Goal: Transaction & Acquisition: Purchase product/service

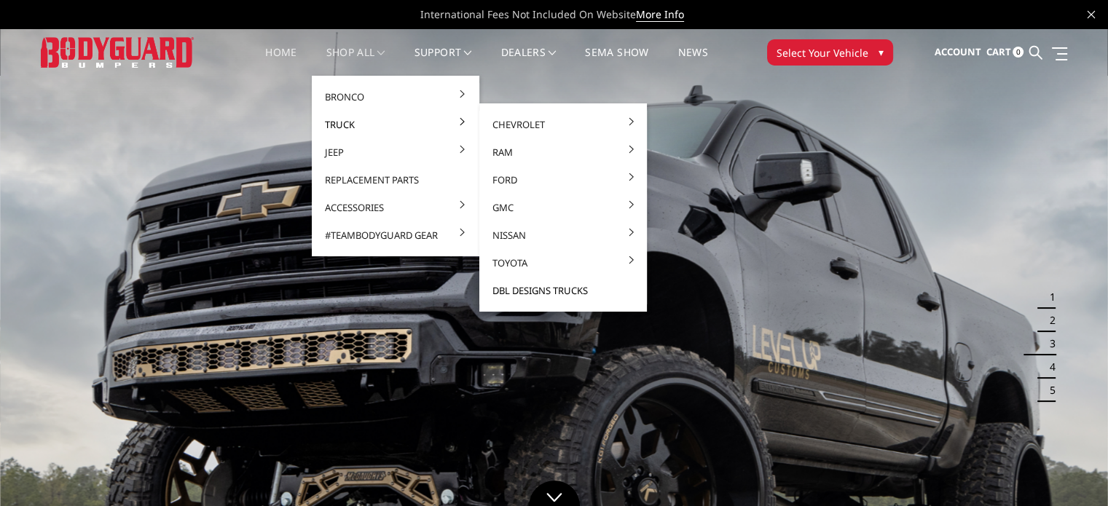
click at [533, 288] on link "DBL Designs Trucks" at bounding box center [563, 291] width 156 height 28
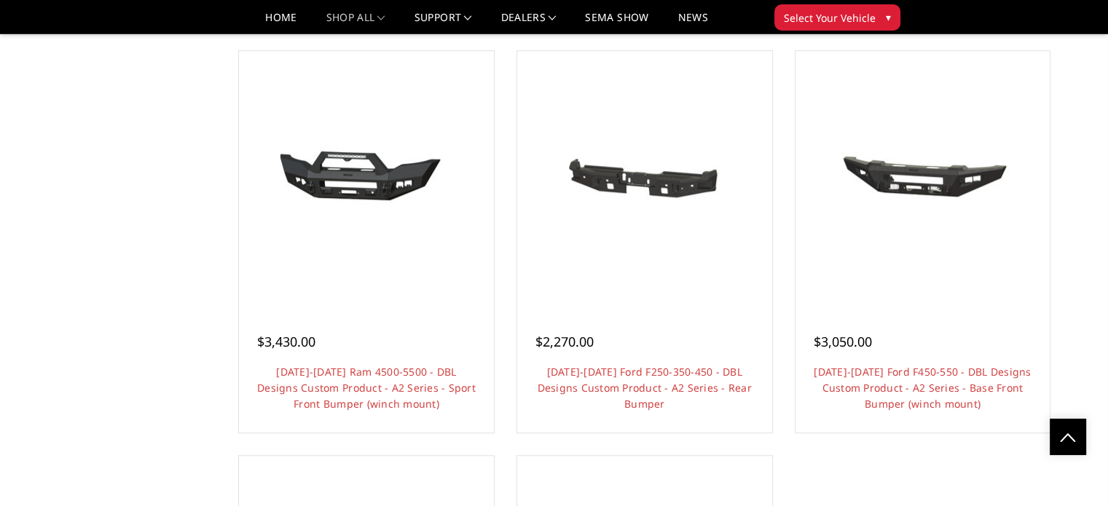
scroll to position [1073, 0]
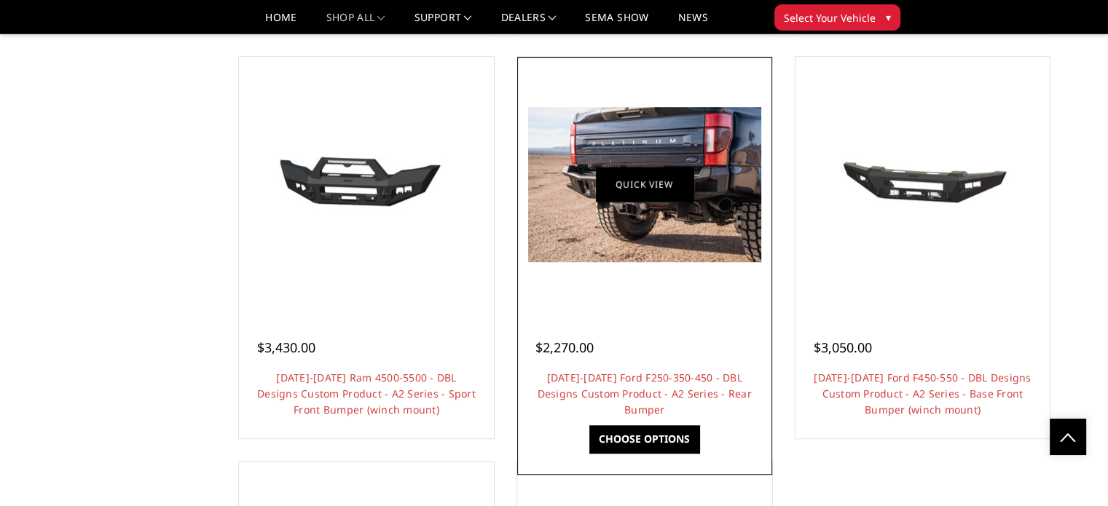
click at [639, 180] on link "Quick view" at bounding box center [645, 184] width 98 height 34
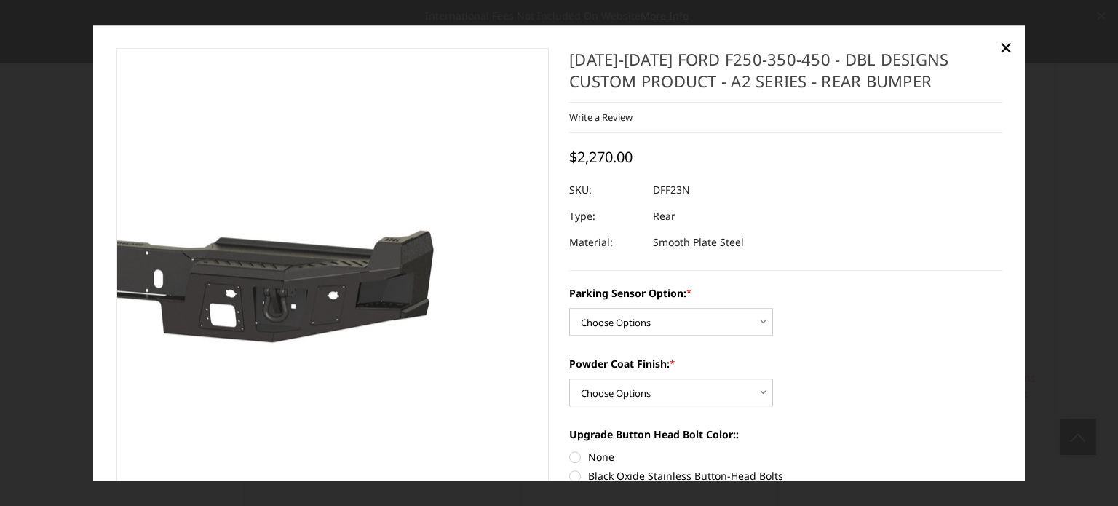
click at [485, 276] on img at bounding box center [145, 267] width 932 height 443
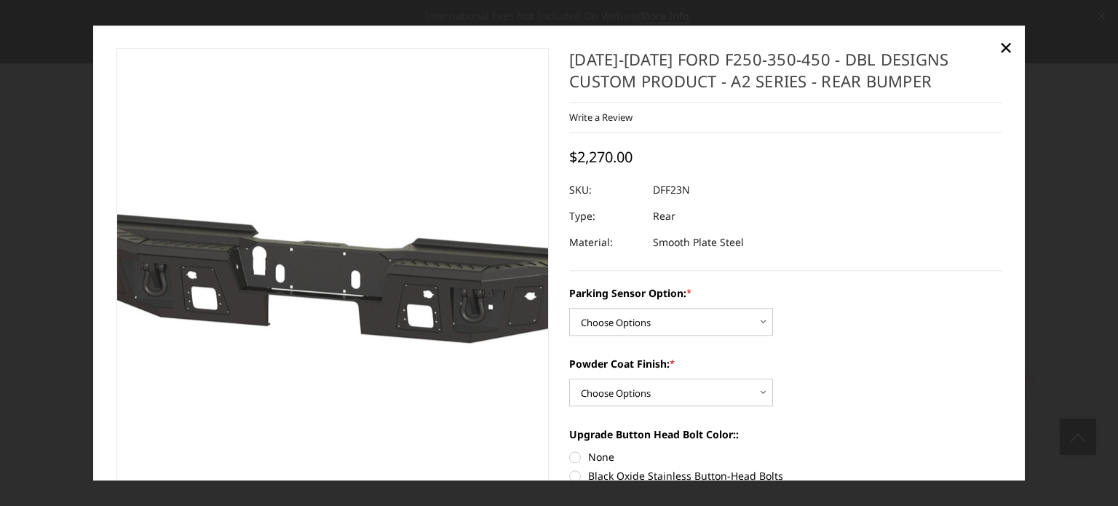
click at [320, 267] on img at bounding box center [342, 267] width 932 height 443
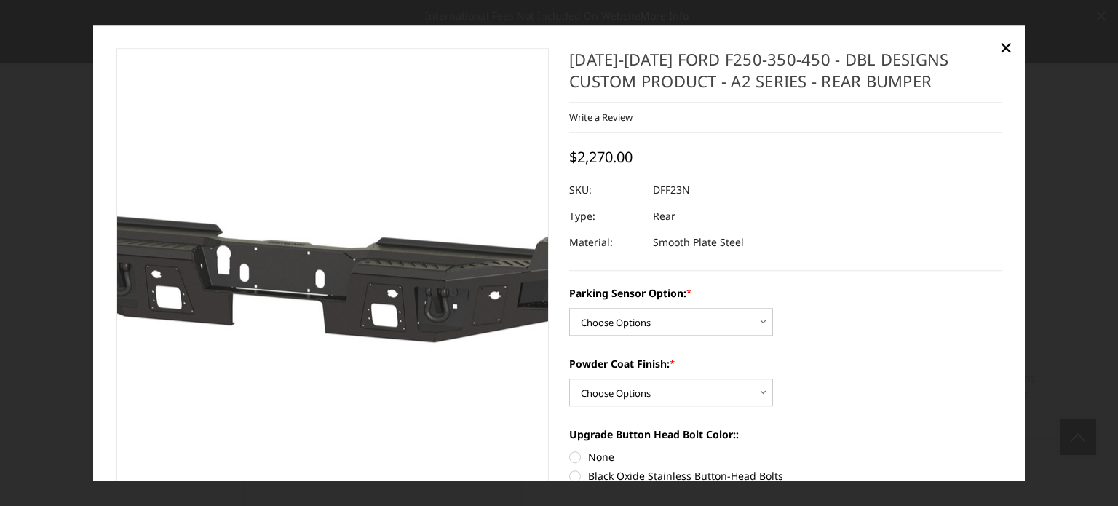
click at [350, 309] on img at bounding box center [307, 266] width 932 height 443
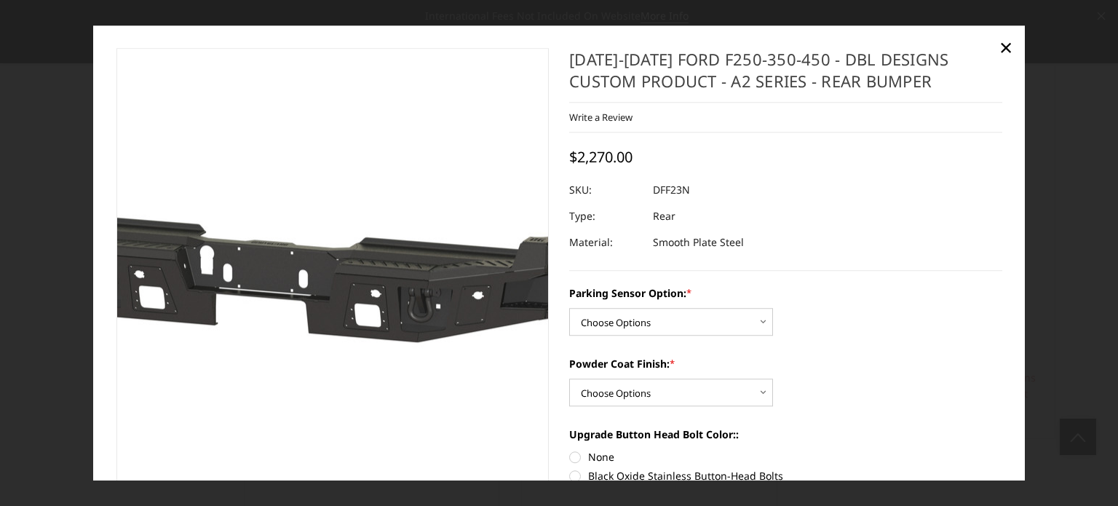
click at [364, 267] on img at bounding box center [290, 267] width 932 height 443
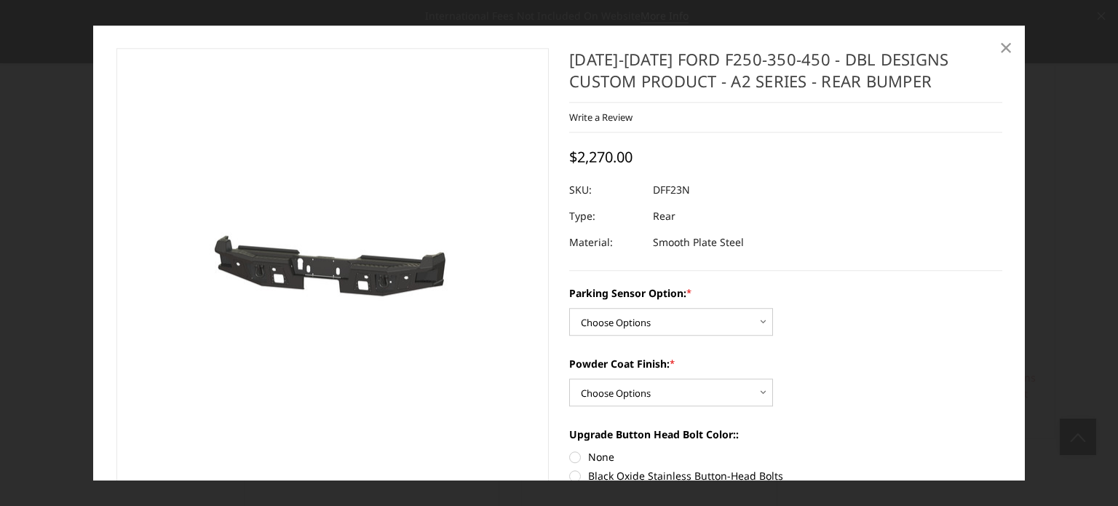
click at [1007, 43] on span "×" at bounding box center [1006, 46] width 13 height 31
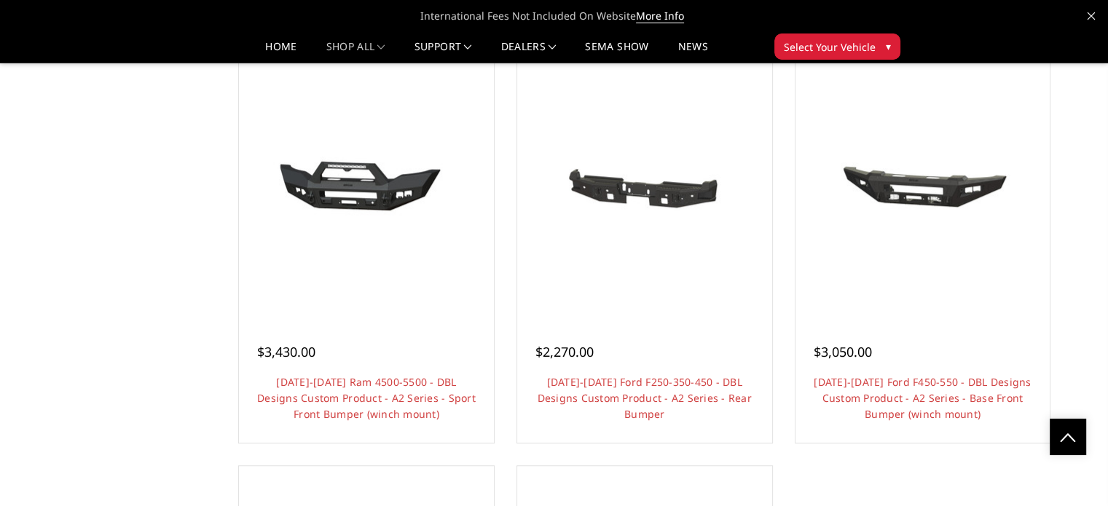
scroll to position [1046, 0]
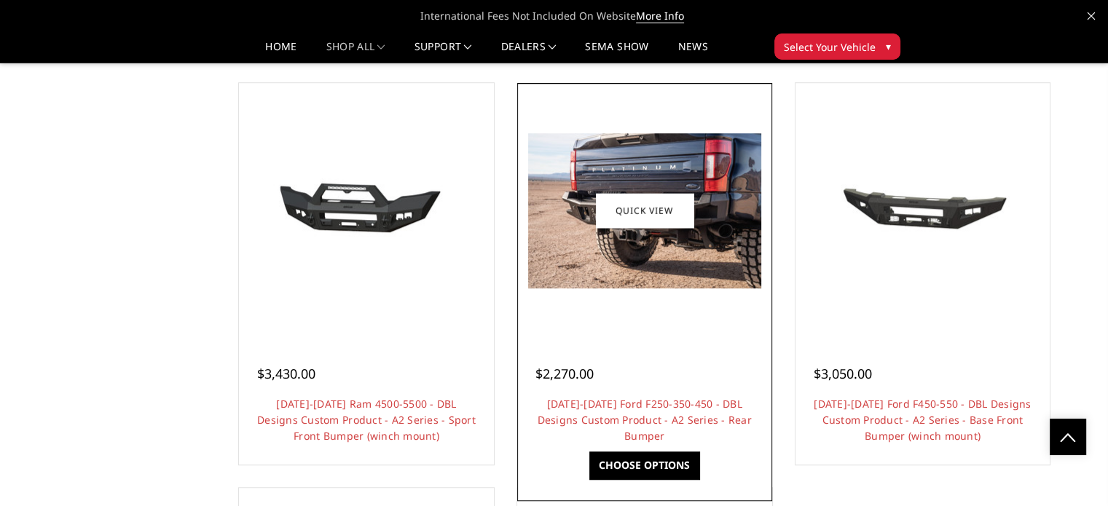
click at [632, 462] on link "Choose Options" at bounding box center [644, 465] width 110 height 28
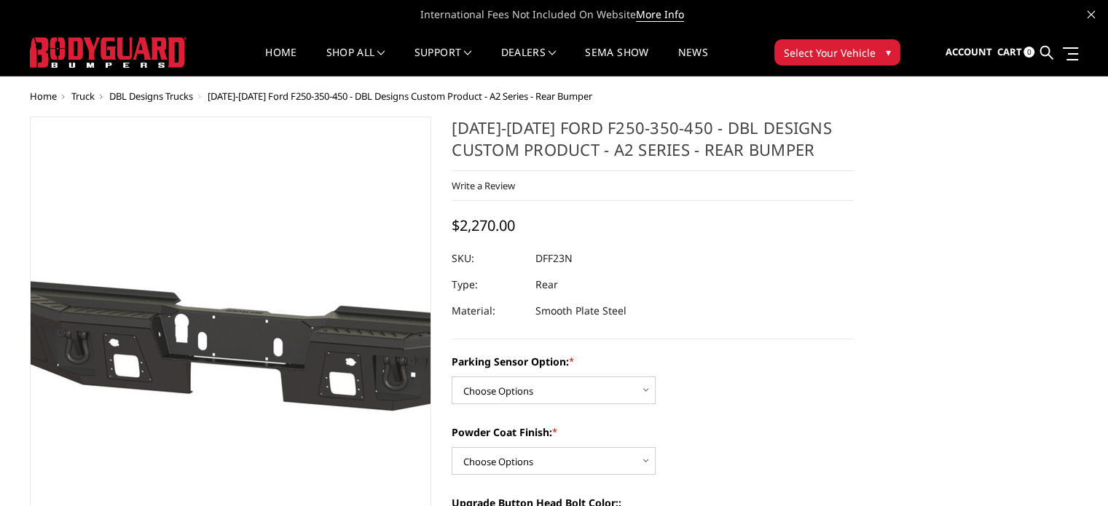
click at [202, 354] on img at bounding box center [264, 335] width 932 height 443
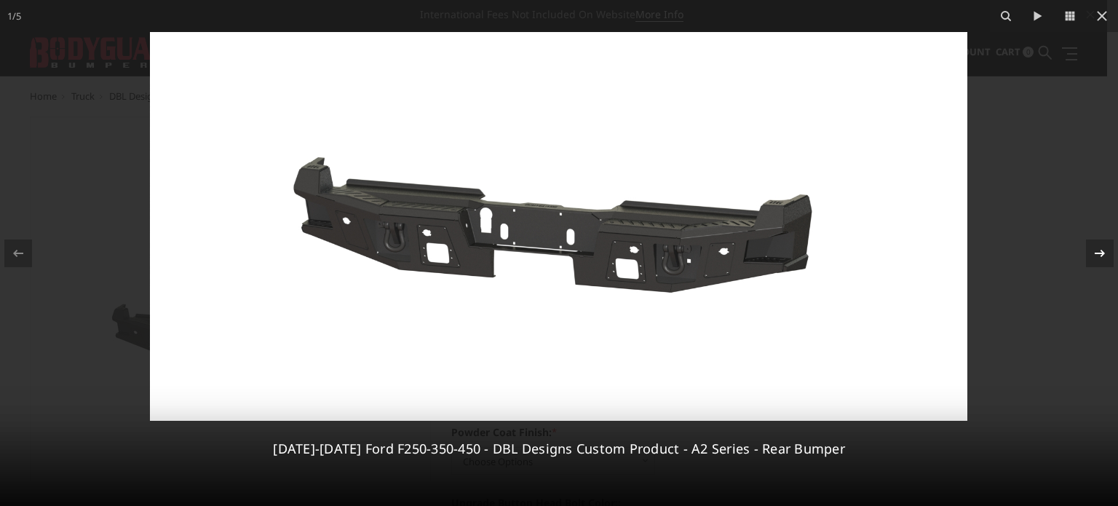
click at [1101, 255] on icon at bounding box center [1100, 252] width 10 height 7
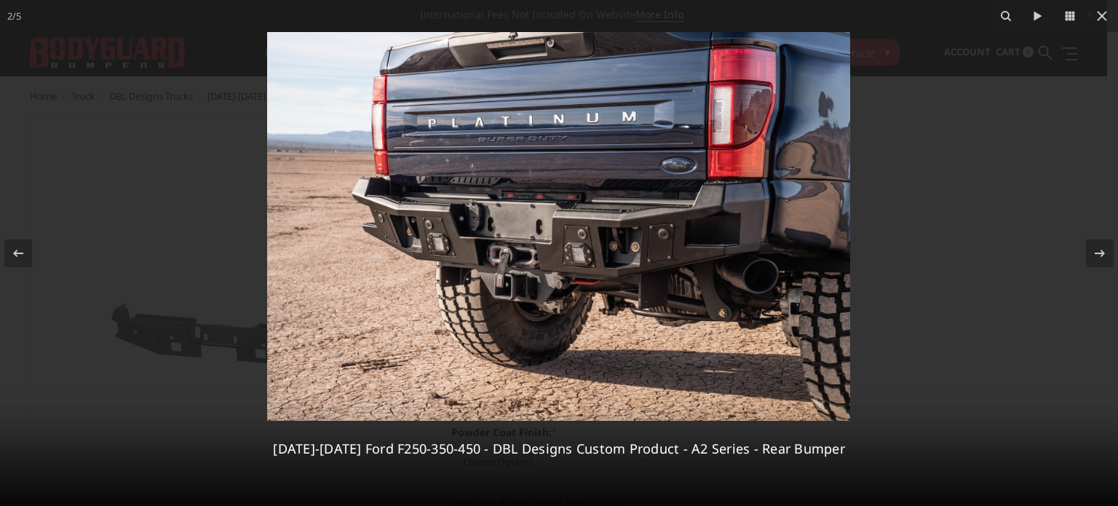
click at [743, 314] on img at bounding box center [558, 226] width 583 height 389
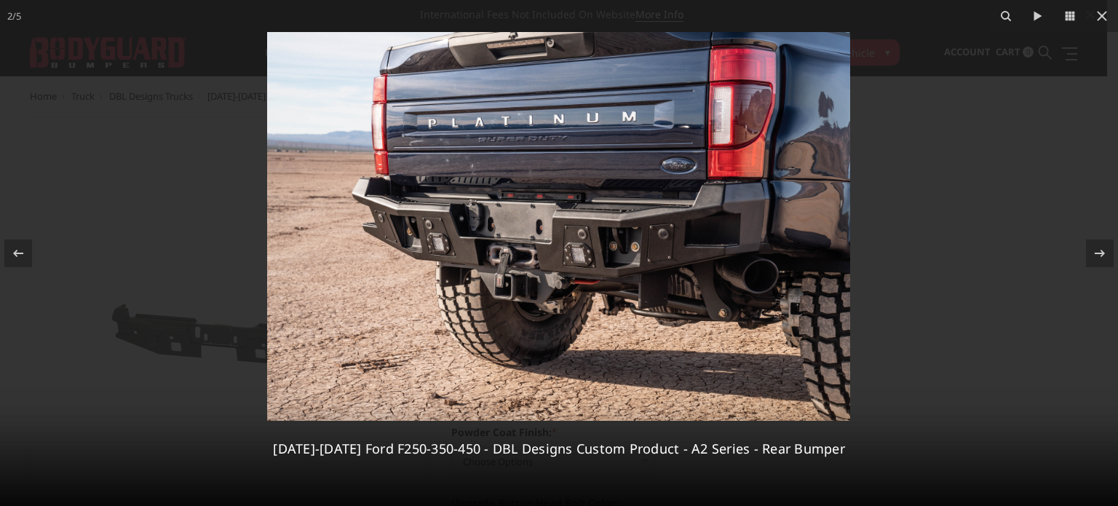
click at [714, 261] on img at bounding box center [558, 226] width 583 height 389
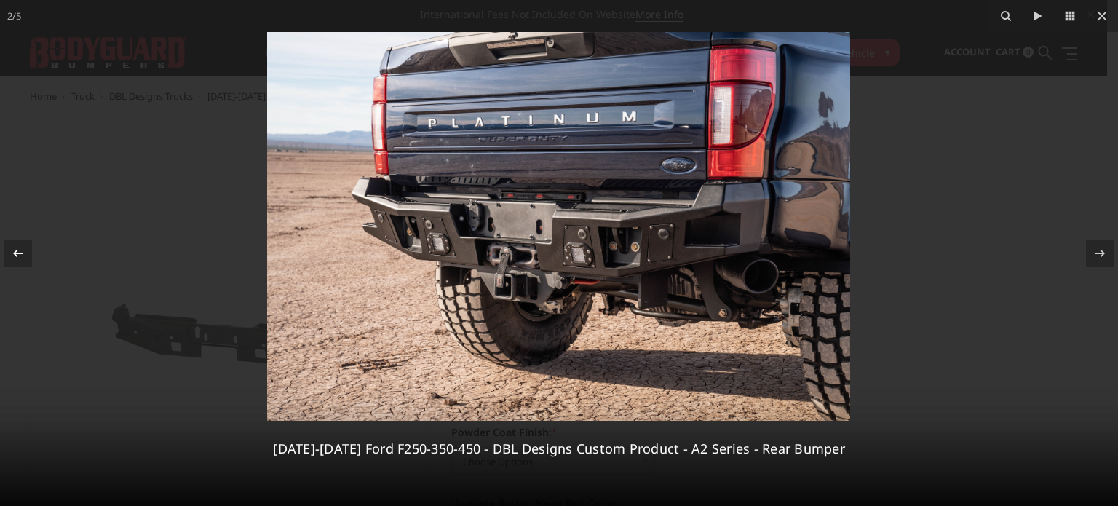
click at [32, 250] on button at bounding box center [25, 253] width 51 height 73
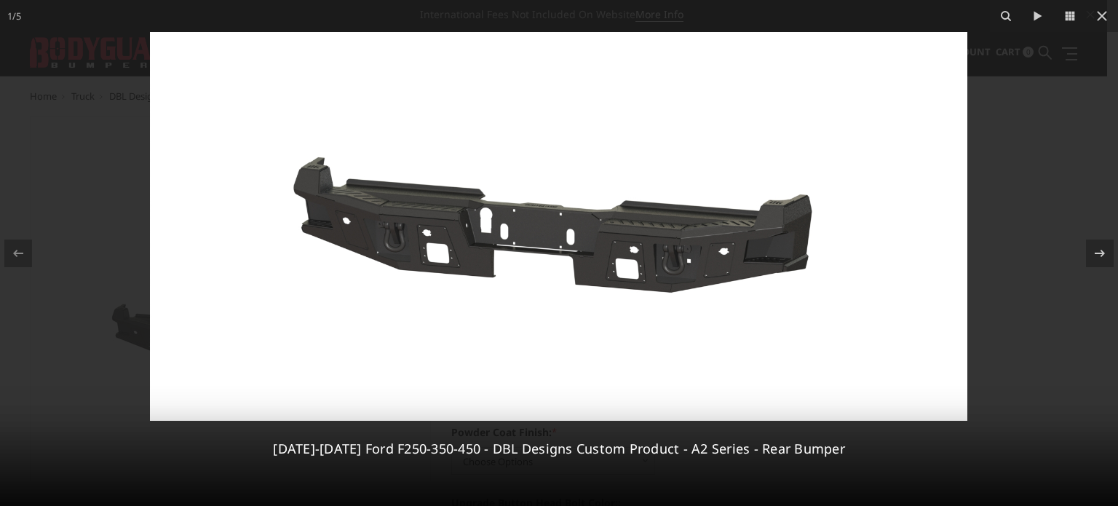
click at [997, 339] on div at bounding box center [559, 253] width 1118 height 506
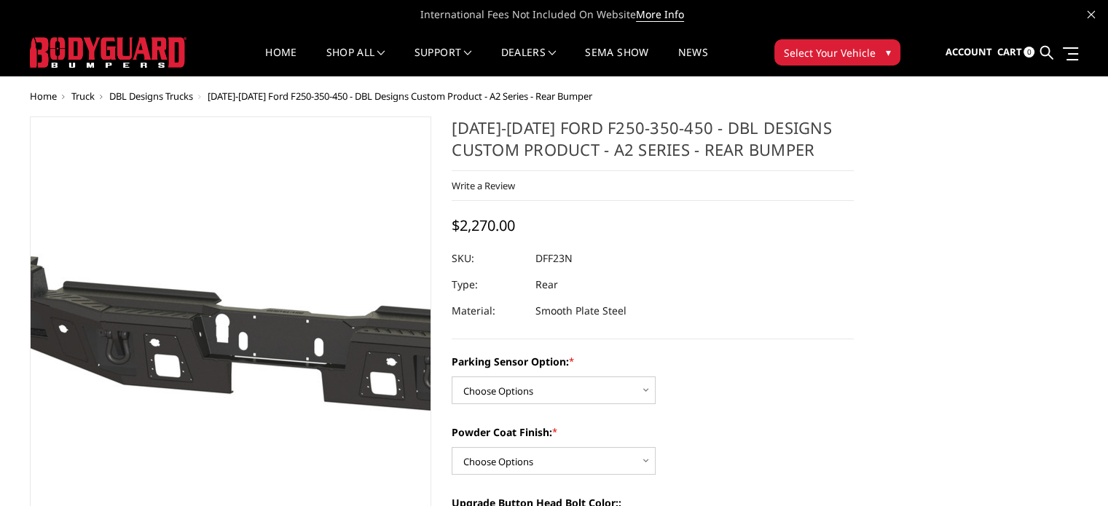
click at [174, 344] on img at bounding box center [305, 335] width 932 height 443
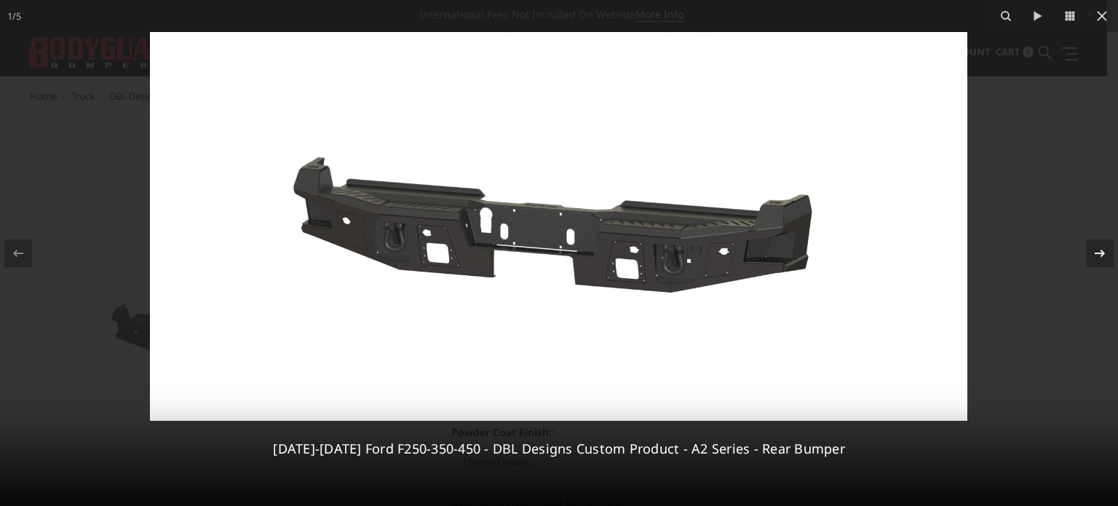
click at [1105, 245] on icon at bounding box center [1100, 253] width 17 height 17
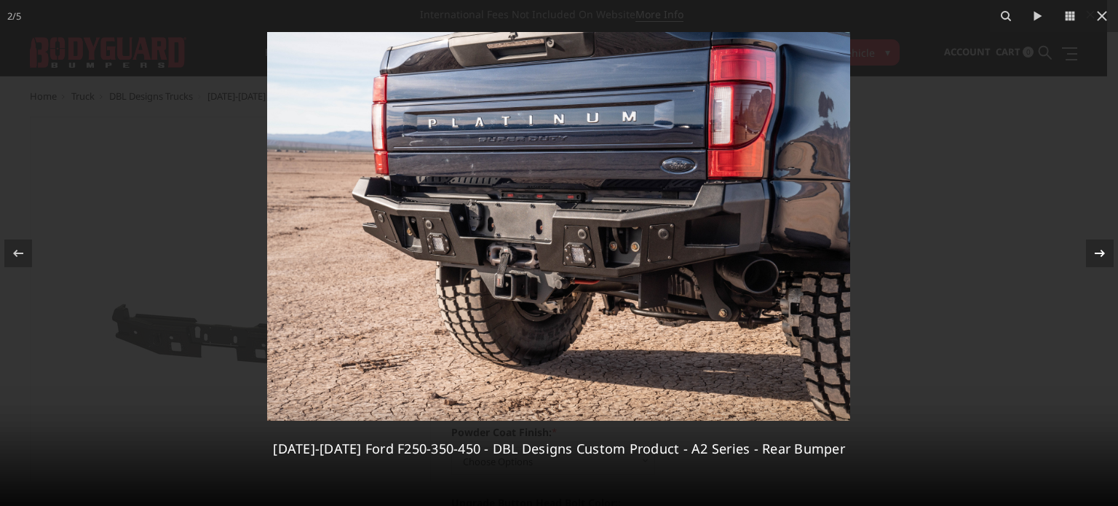
click at [1095, 253] on icon at bounding box center [1100, 252] width 10 height 7
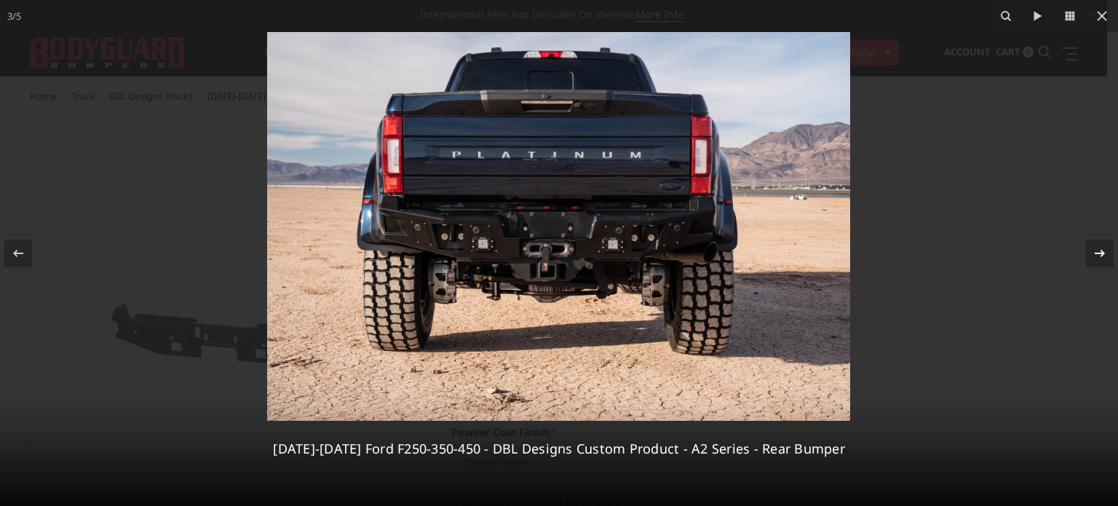
click at [1095, 253] on icon at bounding box center [1100, 252] width 10 height 7
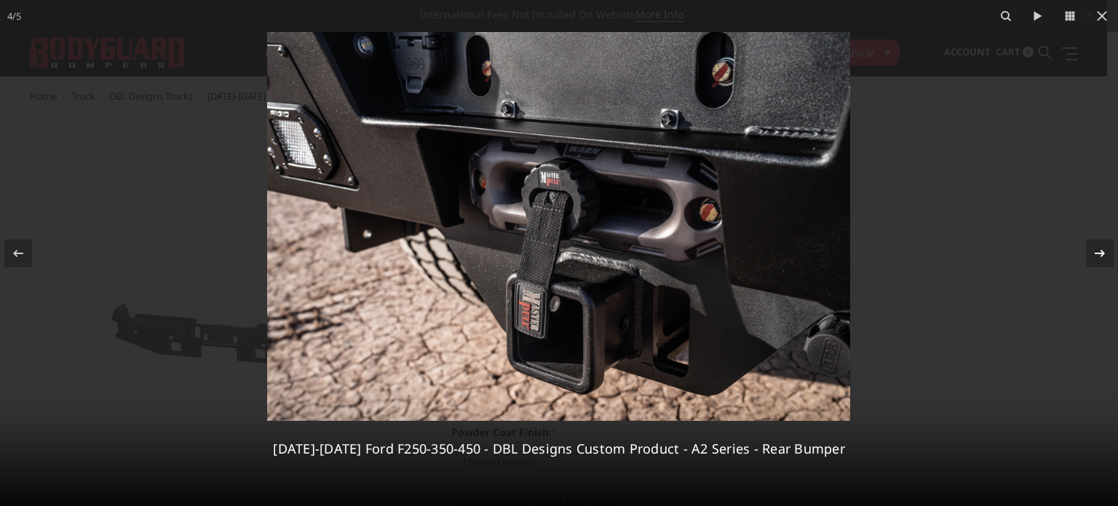
click at [1095, 253] on icon at bounding box center [1100, 252] width 10 height 7
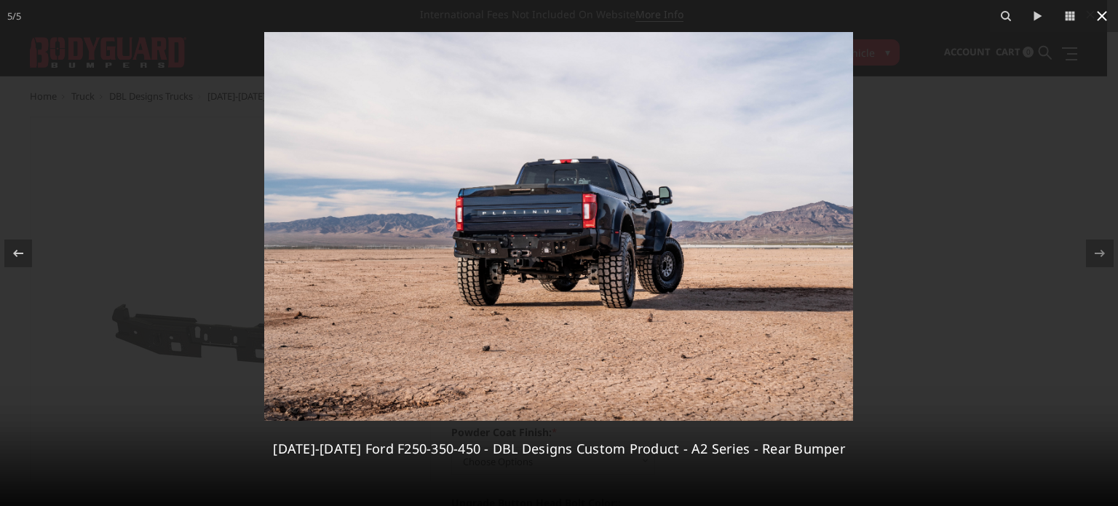
click at [1102, 14] on icon at bounding box center [1102, 15] width 17 height 17
